Goal: Check status: Check status

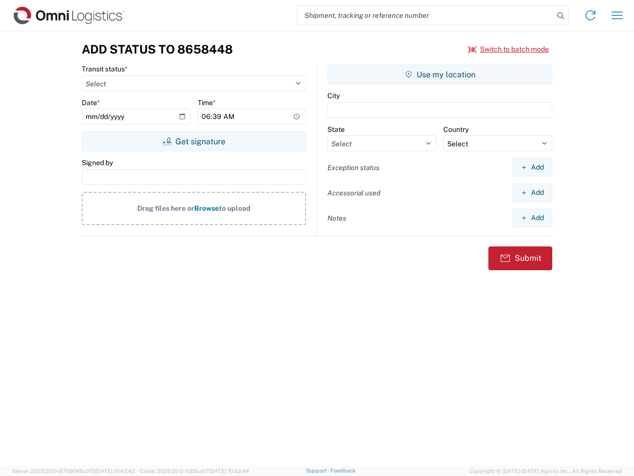
click at [426, 15] on input "search" at bounding box center [425, 15] width 257 height 19
click at [561, 16] on icon at bounding box center [561, 16] width 14 height 14
click at [591, 15] on icon at bounding box center [591, 15] width 16 height 16
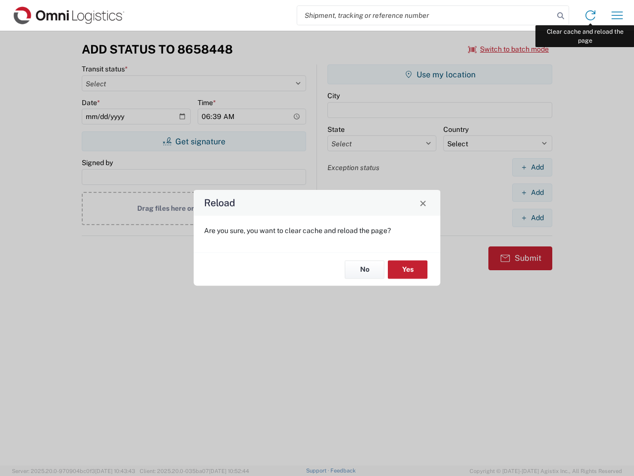
click at [617, 15] on div "Reload Are you sure, you want to clear cache and reload the page? No Yes" at bounding box center [317, 238] width 634 height 476
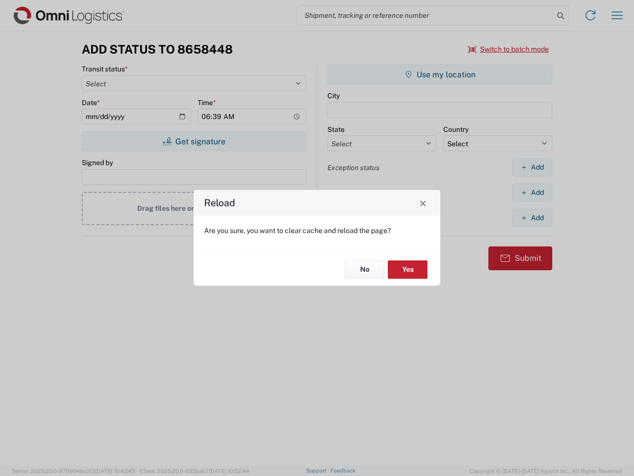
click at [509, 49] on div "Reload Are you sure, you want to clear cache and reload the page? No Yes" at bounding box center [317, 238] width 634 height 476
click at [194, 141] on div "Reload Are you sure, you want to clear cache and reload the page? No Yes" at bounding box center [317, 238] width 634 height 476
click at [440, 74] on div "Reload Are you sure, you want to clear cache and reload the page? No Yes" at bounding box center [317, 238] width 634 height 476
click at [532, 167] on div "Reload Are you sure, you want to clear cache and reload the page? No Yes" at bounding box center [317, 238] width 634 height 476
click at [532, 192] on div "Reload Are you sure, you want to clear cache and reload the page? No Yes" at bounding box center [317, 238] width 634 height 476
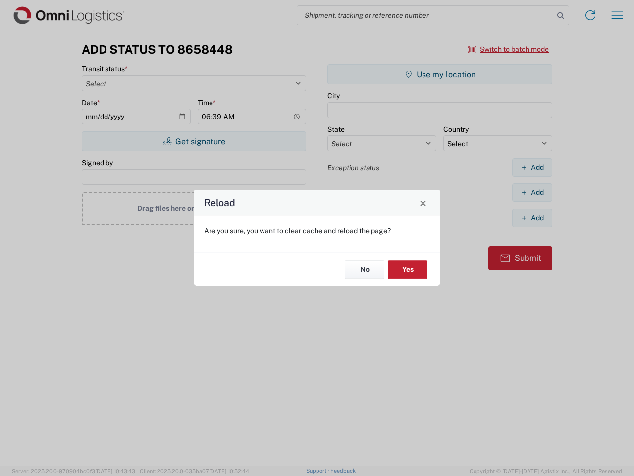
click at [532, 217] on div "Reload Are you sure, you want to clear cache and reload the page? No Yes" at bounding box center [317, 238] width 634 height 476
